Goal: Information Seeking & Learning: Understand process/instructions

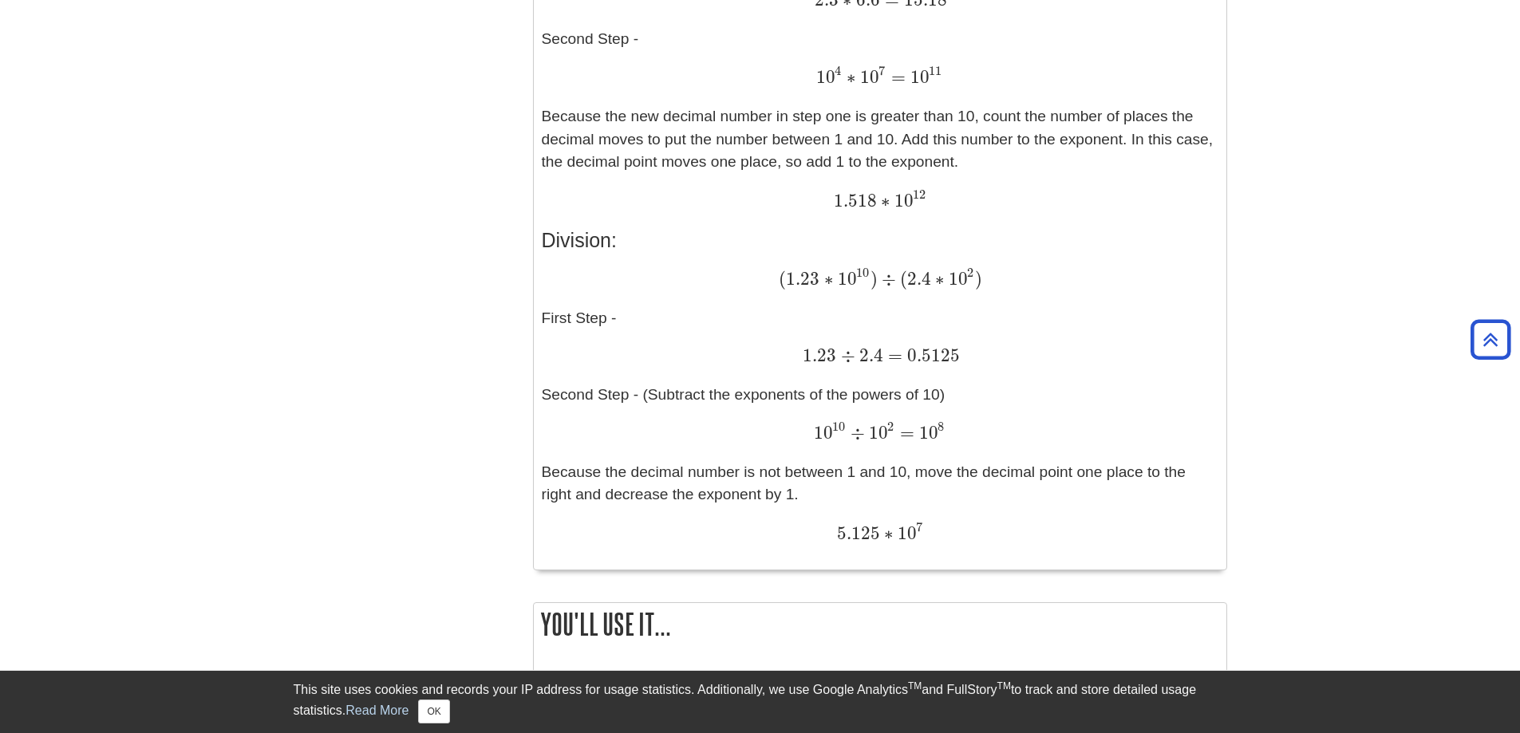
scroll to position [1276, 0]
drag, startPoint x: 781, startPoint y: 191, endPoint x: 886, endPoint y: 198, distance: 105.6
click at [886, 198] on div "1.518 ∗ 10 12 1.518 ∗ 10 12" at bounding box center [880, 198] width 677 height 24
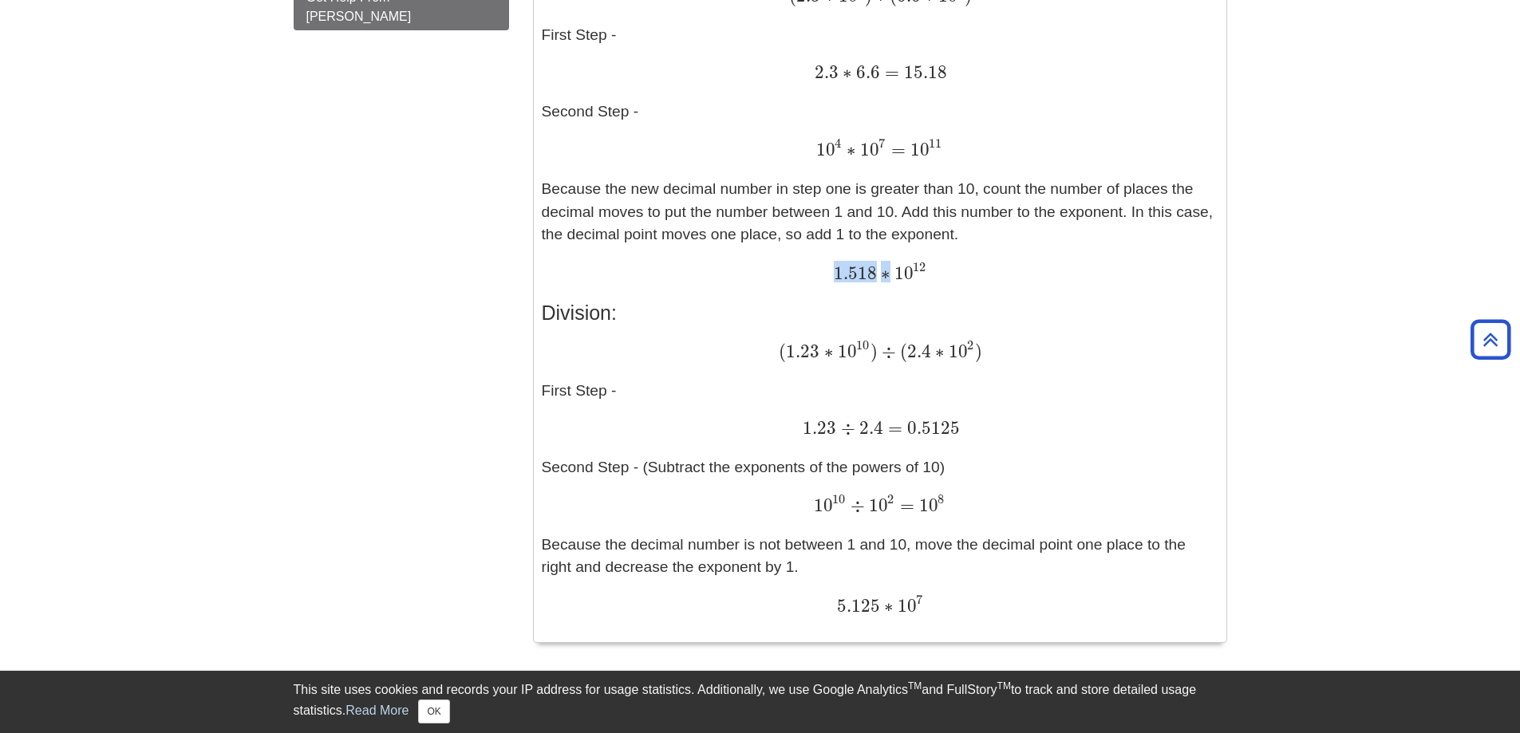
scroll to position [1197, 0]
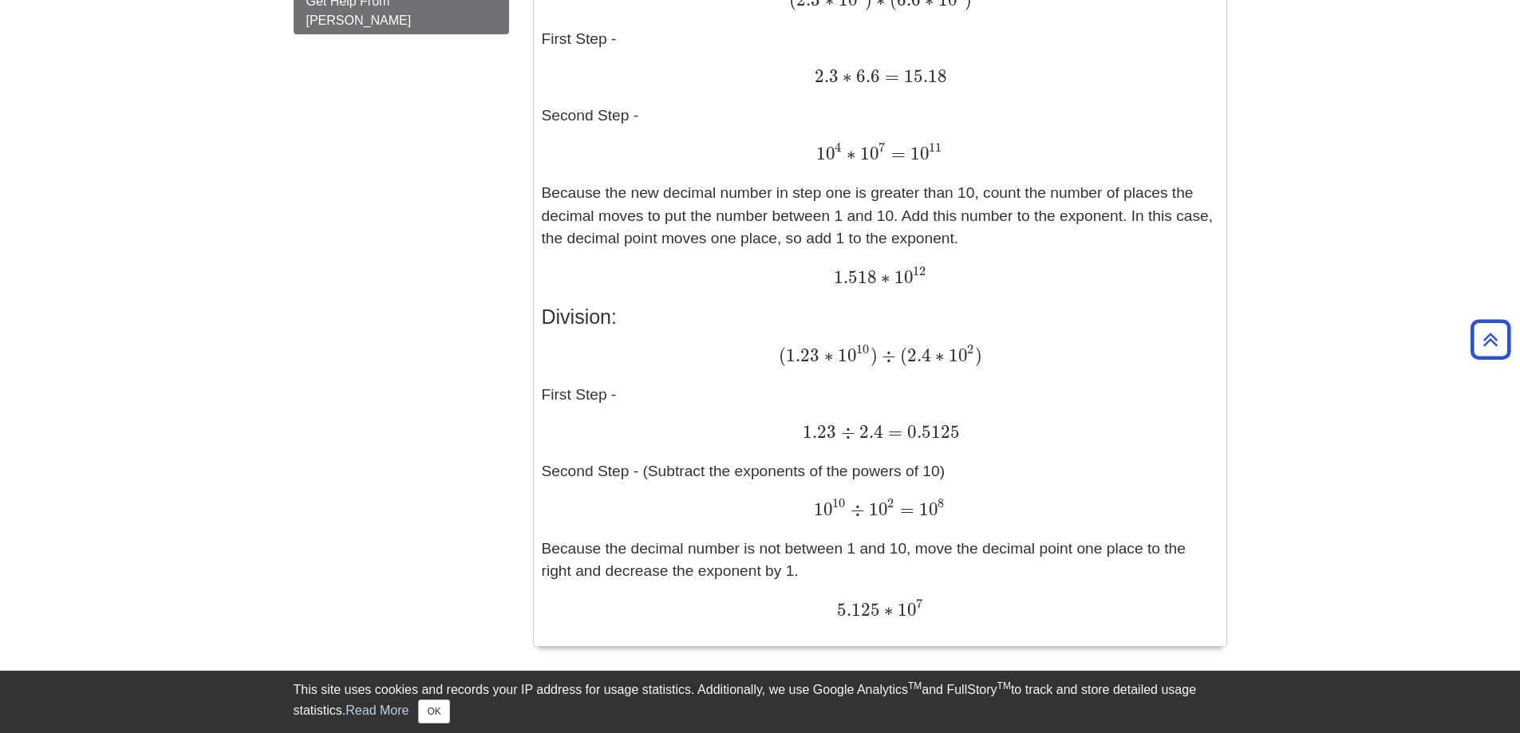
click at [737, 330] on div "Express Large Numbers in Standard Form n = 101325 = 1.01325 ∗ 10 5 n = 101325 =…" at bounding box center [880, 169] width 677 height 937
drag, startPoint x: 767, startPoint y: 354, endPoint x: 993, endPoint y: 359, distance: 225.8
click at [993, 359] on div "( 1.23 ∗ 10 10 ) ÷ ( 2.4 ∗ 10 2 ) ( 1.23 ∗ 10 10 ) ÷ ( 2.4 ∗ 10 2 )" at bounding box center [880, 357] width 677 height 24
drag, startPoint x: 805, startPoint y: 436, endPoint x: 878, endPoint y: 437, distance: 73.4
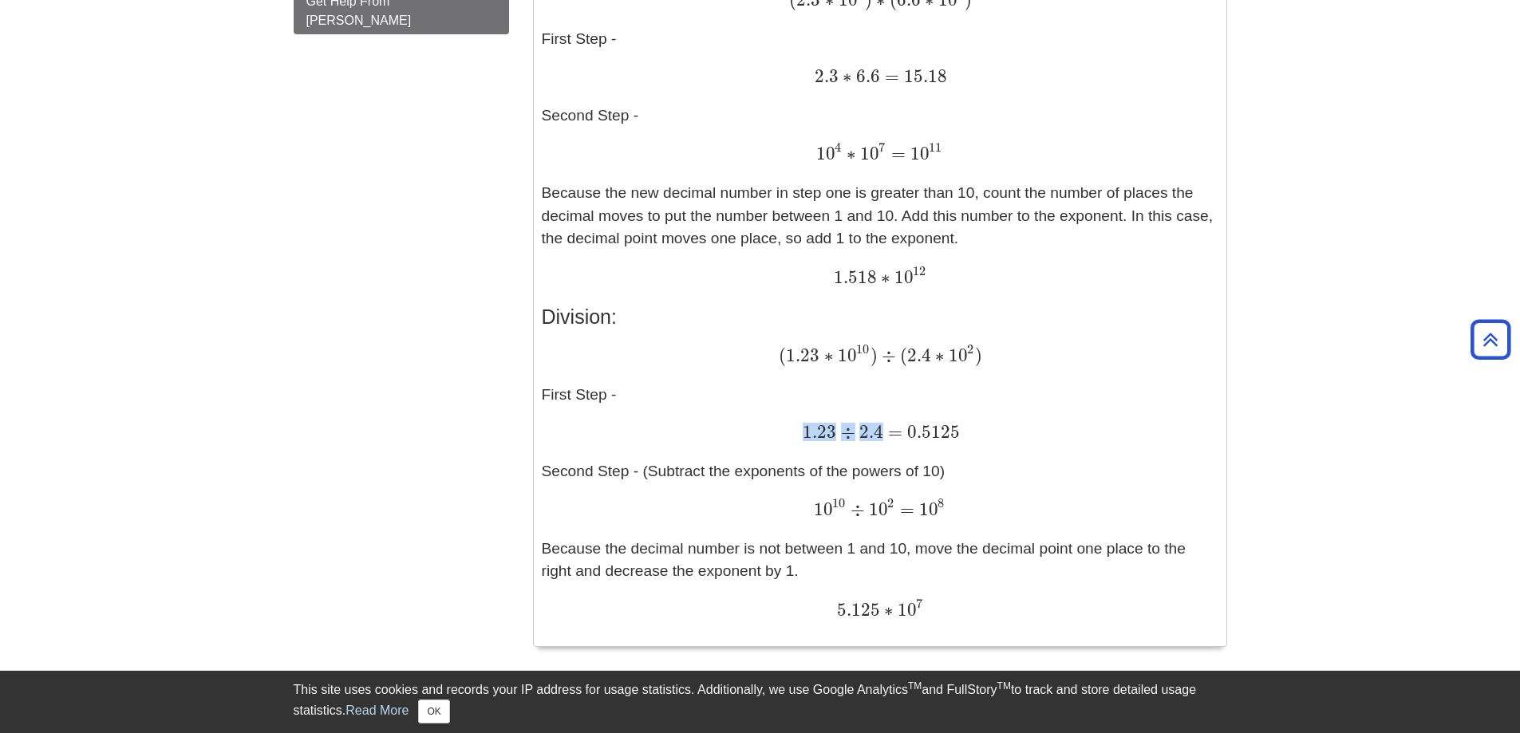
click at [878, 437] on span "1.23 ÷ 2.4 = 0.5125" at bounding box center [881, 431] width 156 height 21
click at [878, 437] on span "2.4" at bounding box center [869, 432] width 28 height 22
drag, startPoint x: 886, startPoint y: 435, endPoint x: 945, endPoint y: 434, distance: 59.0
click at [945, 434] on span "1.23 ÷ 2.4 = 0.5125" at bounding box center [881, 431] width 156 height 21
click at [945, 434] on span "0.5125" at bounding box center [930, 432] width 57 height 22
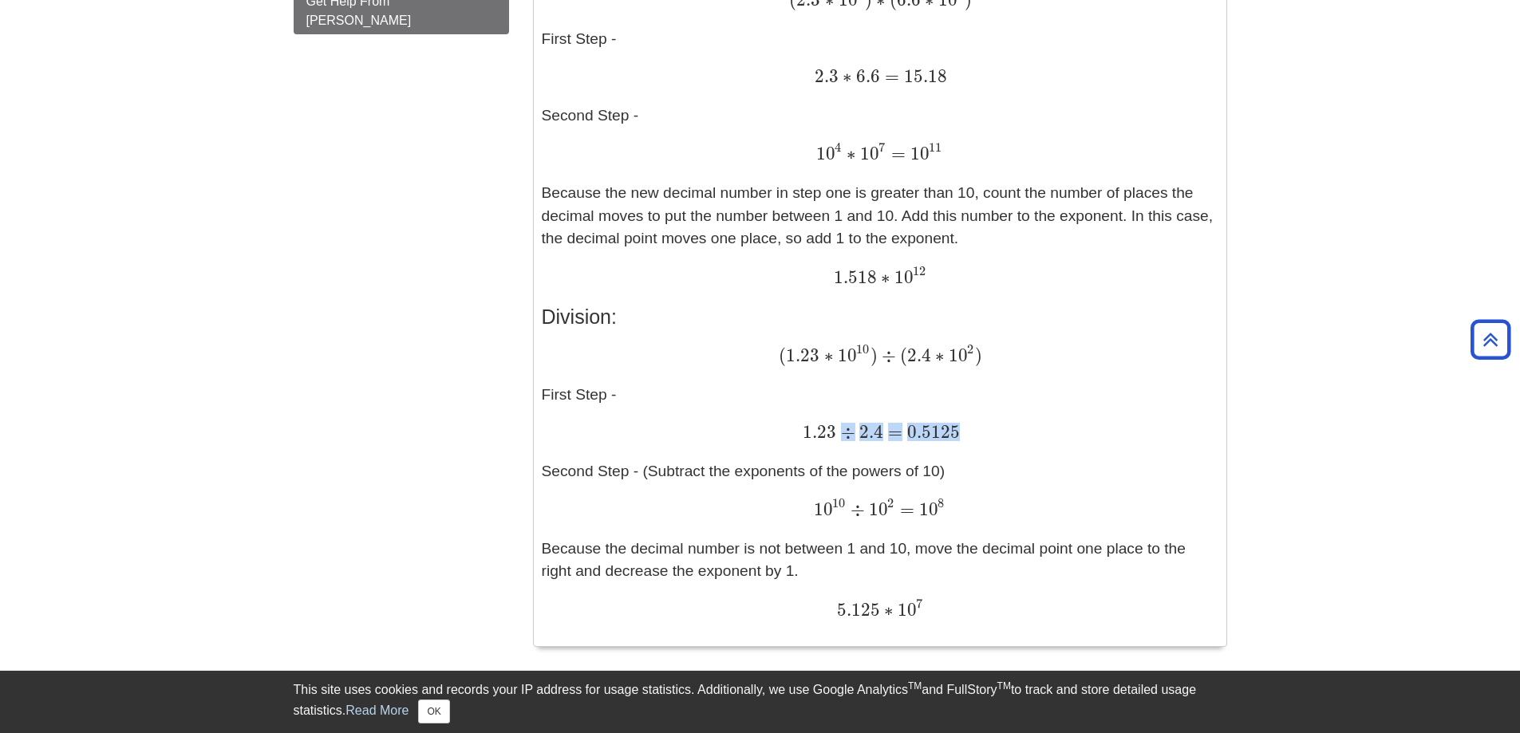
drag, startPoint x: 807, startPoint y: 441, endPoint x: 846, endPoint y: 437, distance: 40.1
click at [846, 437] on span "1.23 ÷ 2.4 = 0.5125" at bounding box center [880, 433] width 154 height 18
click at [846, 437] on span "÷" at bounding box center [845, 432] width 18 height 22
drag, startPoint x: 558, startPoint y: 470, endPoint x: 643, endPoint y: 469, distance: 84.6
click at [643, 469] on p "( 1.23 ∗ 10 10 ) ÷ ( 2.4 ∗ 10 2 ) ( 1.23 ∗ 10 10 ) ÷ ( 2.4 ∗ 10 2 ) First Step …" at bounding box center [880, 484] width 677 height 278
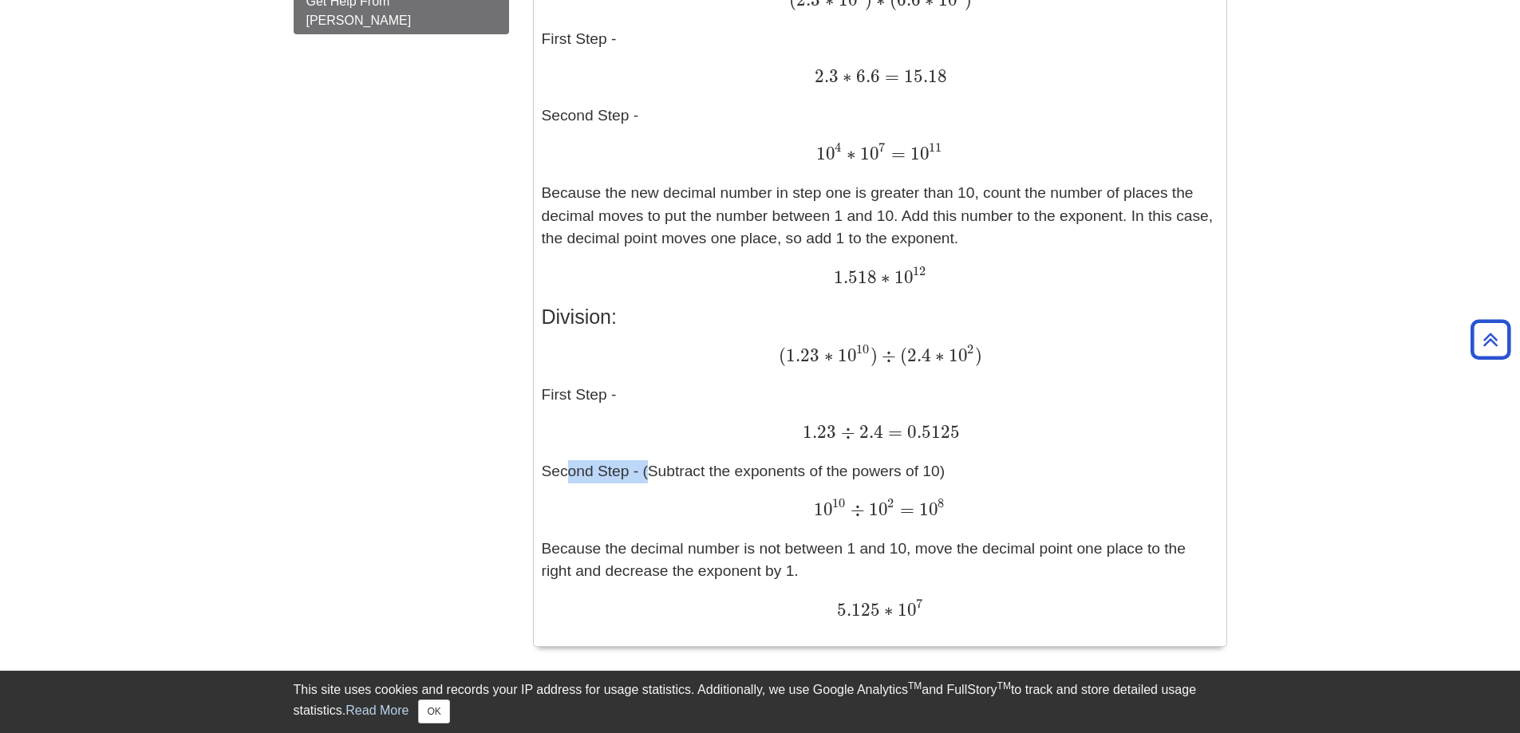
click at [643, 469] on p "( 1.23 ∗ 10 10 ) ÷ ( 2.4 ∗ 10 2 ) ( 1.23 ∗ 10 10 ) ÷ ( 2.4 ∗ 10 2 ) First Step …" at bounding box center [880, 484] width 677 height 278
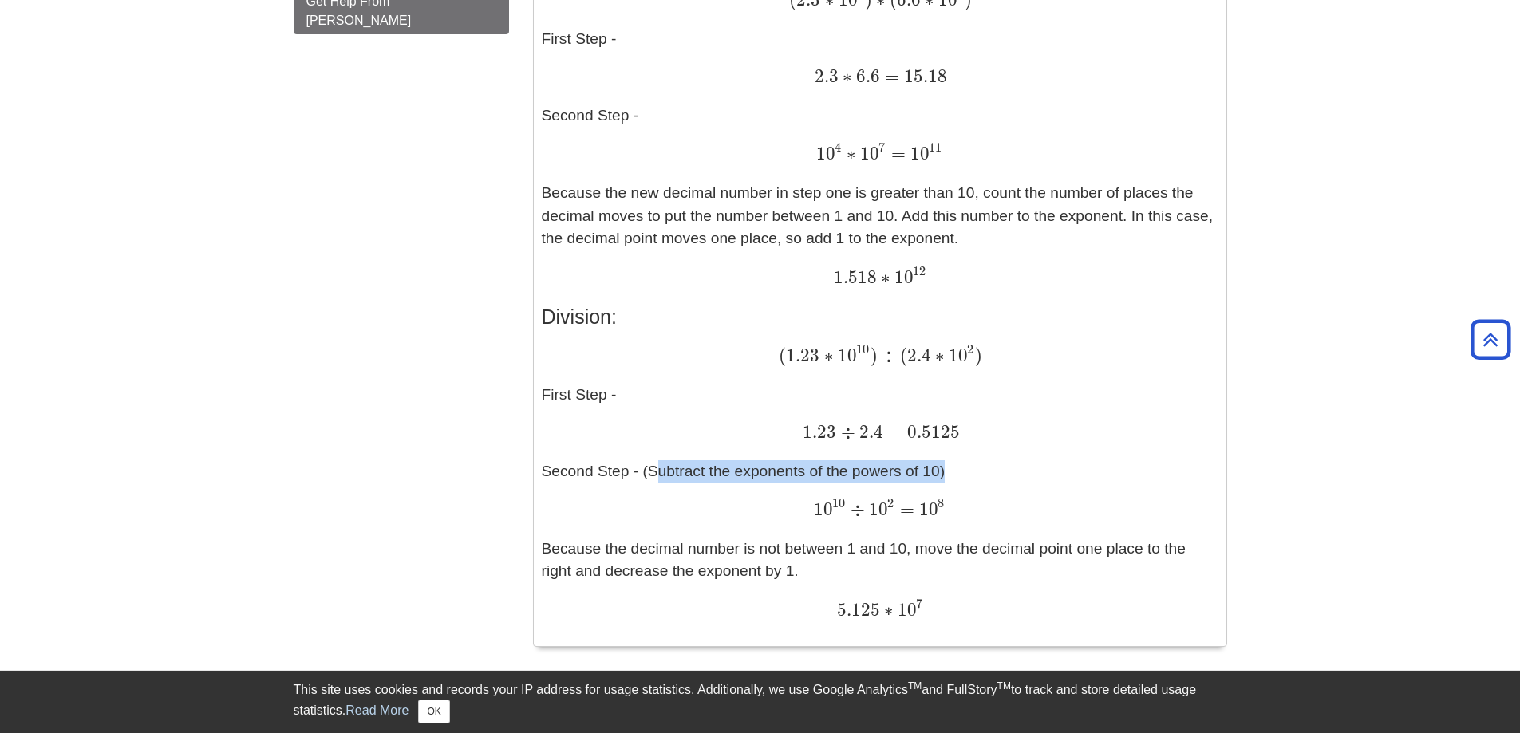
drag, startPoint x: 647, startPoint y: 471, endPoint x: 756, endPoint y: 496, distance: 111.3
click at [756, 496] on p "( 1.23 ∗ 10 10 ) ÷ ( 2.4 ∗ 10 2 ) ( 1.23 ∗ 10 10 ) ÷ ( 2.4 ∗ 10 2 ) First Step …" at bounding box center [880, 484] width 677 height 278
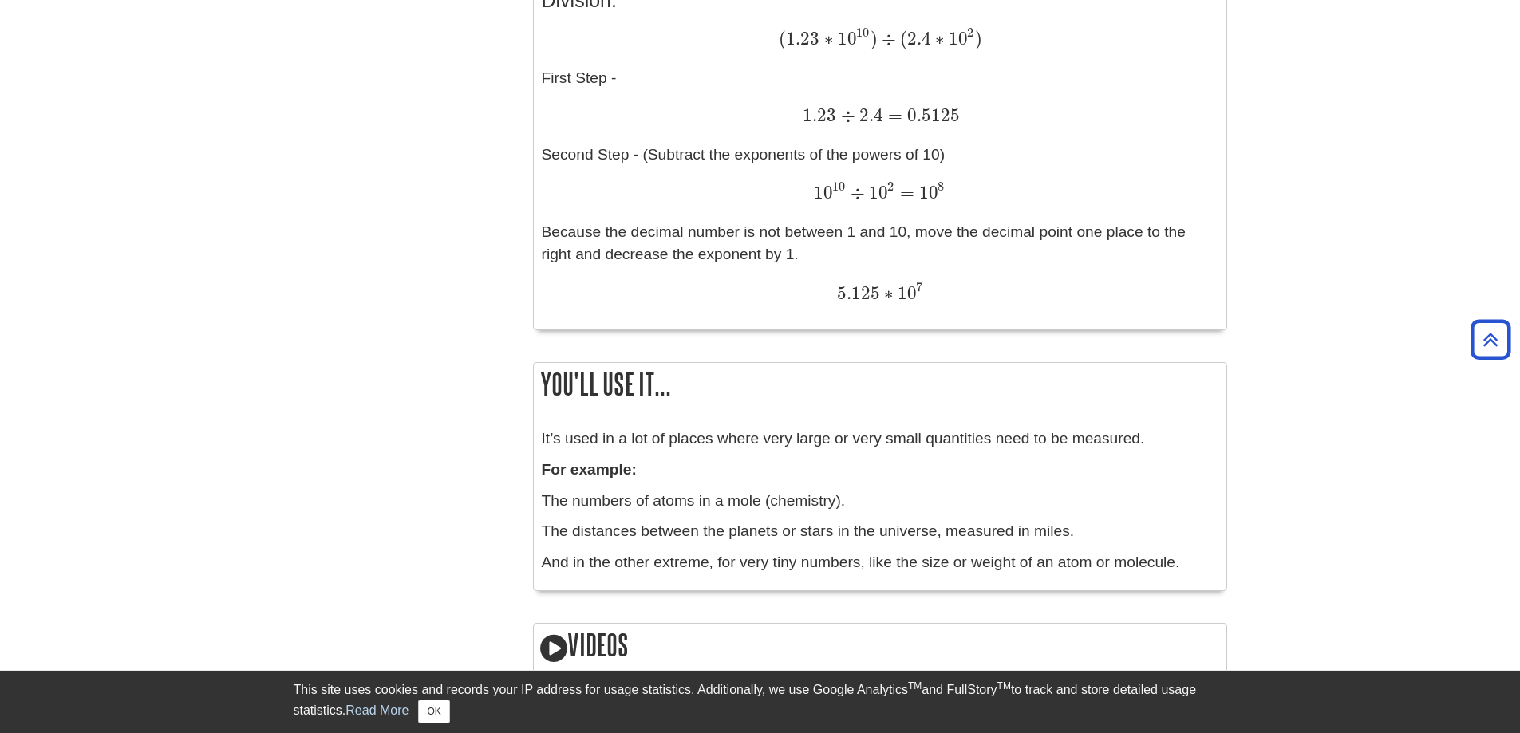
scroll to position [1516, 0]
